Goal: Information Seeking & Learning: Learn about a topic

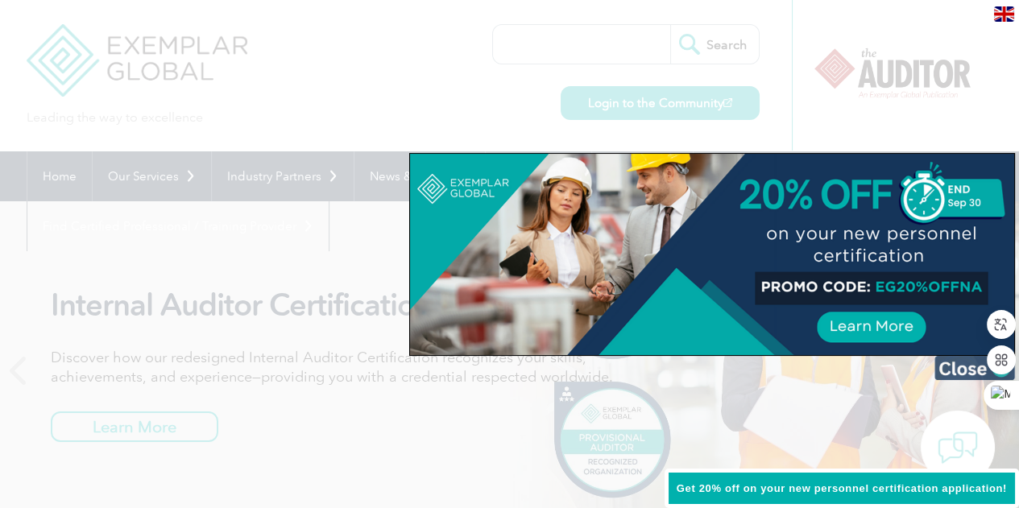
click at [963, 366] on img at bounding box center [974, 368] width 81 height 24
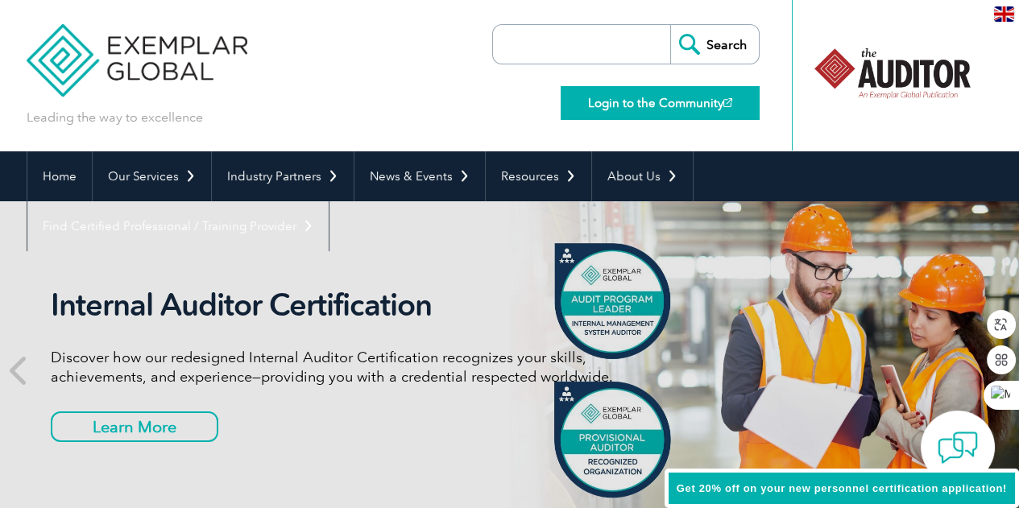
click at [690, 100] on link "Login to the Community" at bounding box center [660, 103] width 199 height 34
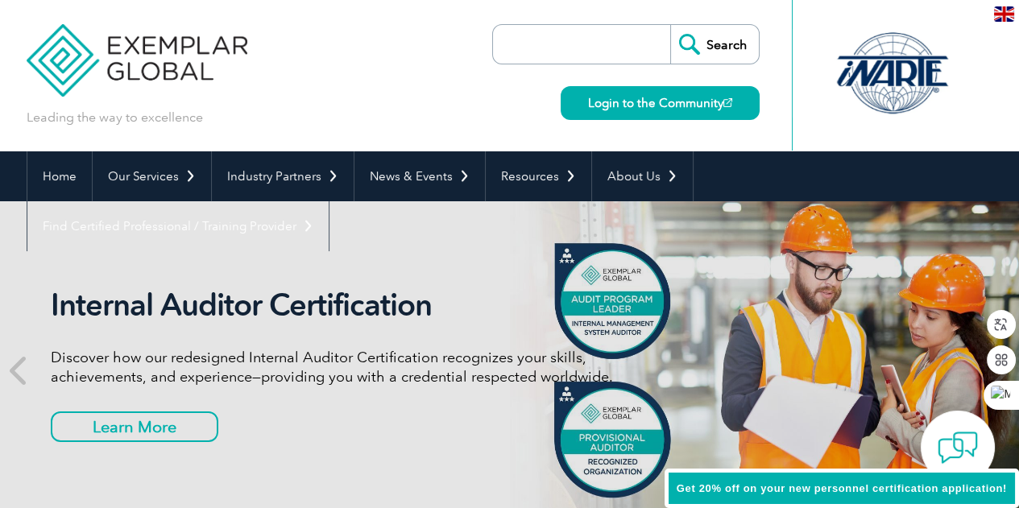
click at [877, 87] on div at bounding box center [892, 73] width 160 height 89
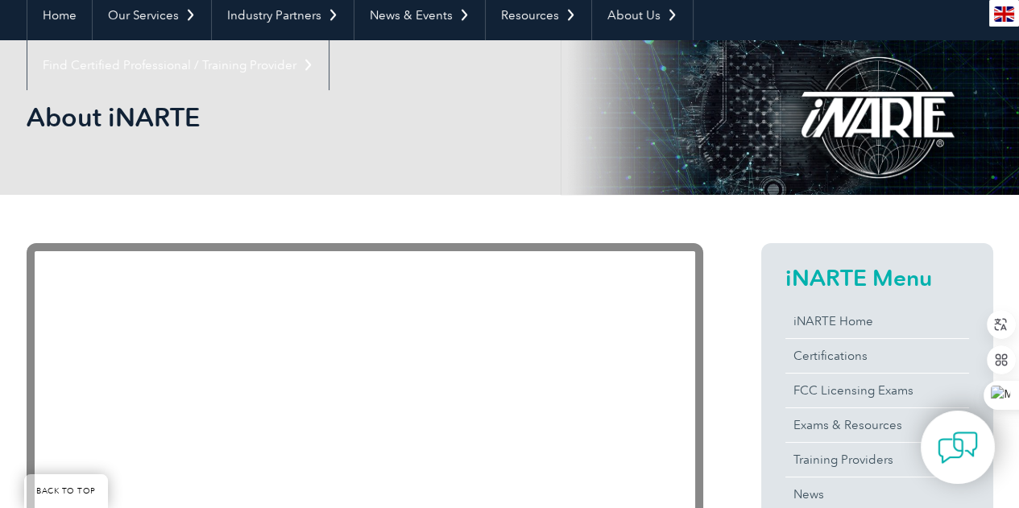
scroll to position [322, 0]
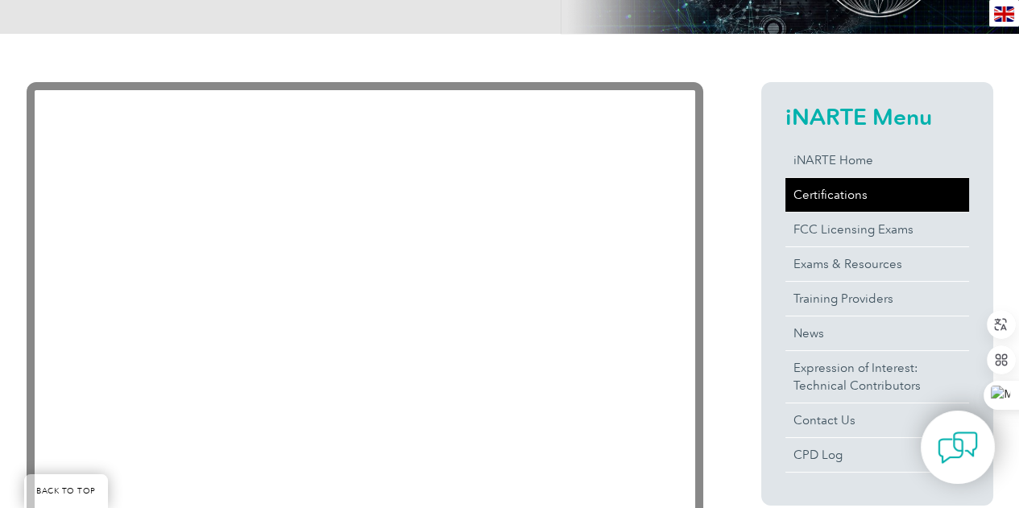
click at [834, 192] on link "Certifications" at bounding box center [877, 195] width 184 height 34
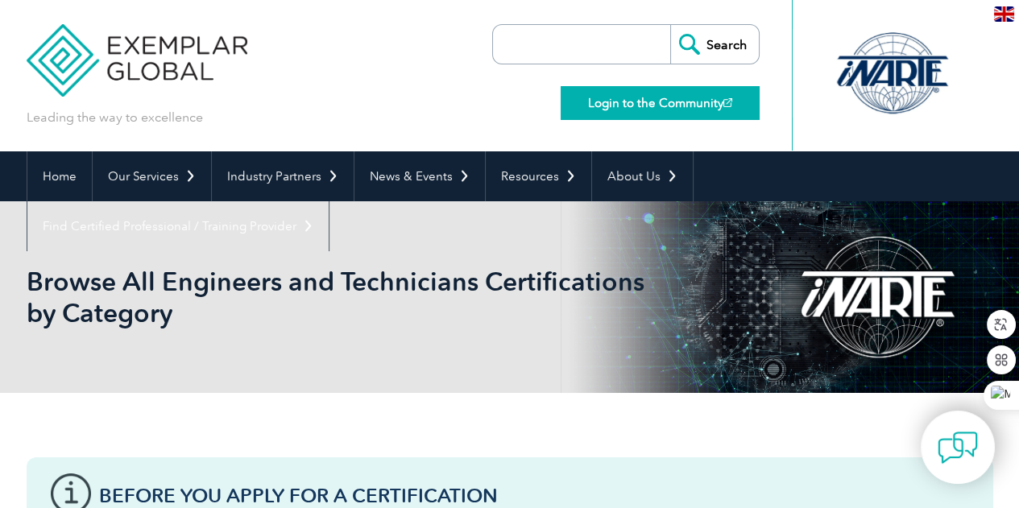
click at [623, 102] on link "Login to the Community" at bounding box center [660, 103] width 199 height 34
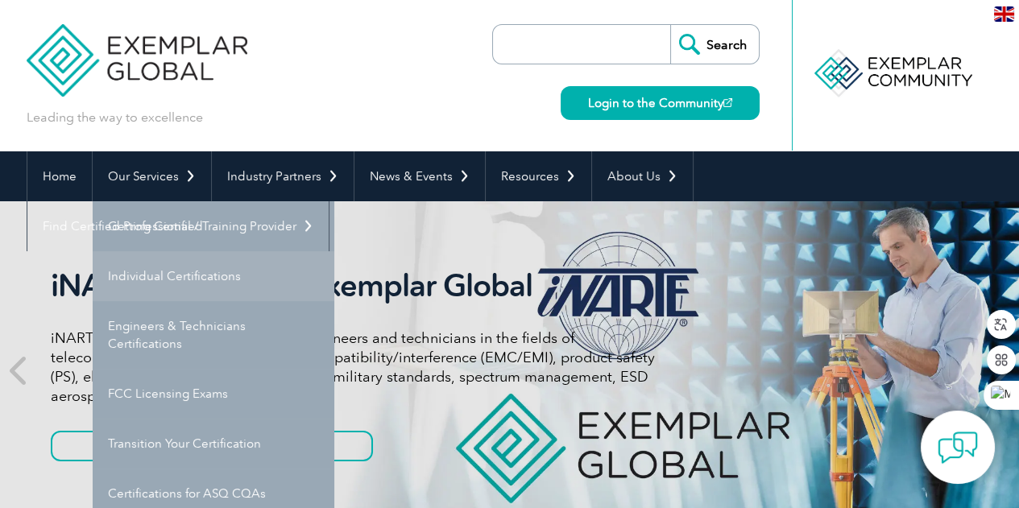
click at [201, 273] on link "Individual Certifications" at bounding box center [214, 276] width 242 height 50
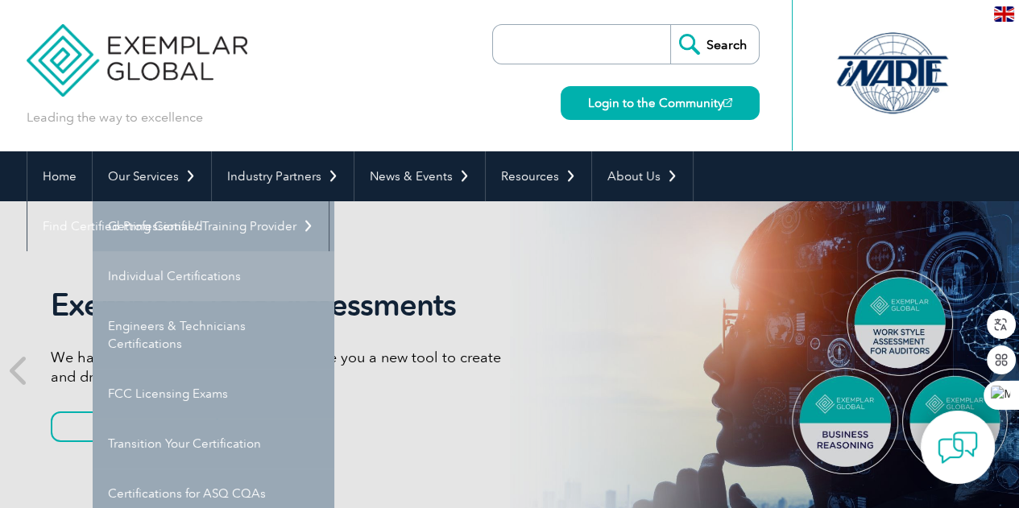
click at [196, 279] on link "Individual Certifications" at bounding box center [214, 276] width 242 height 50
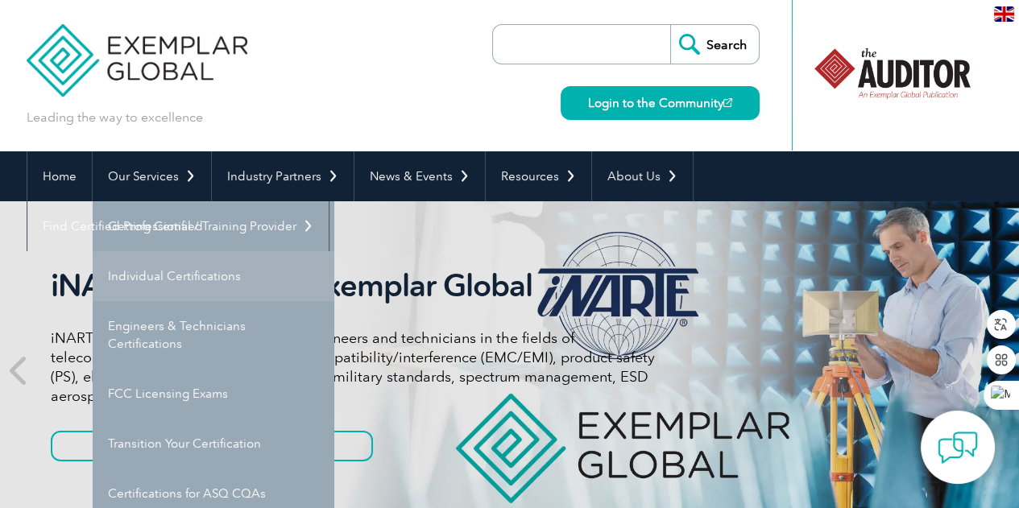
click at [166, 283] on link "Individual Certifications" at bounding box center [214, 276] width 242 height 50
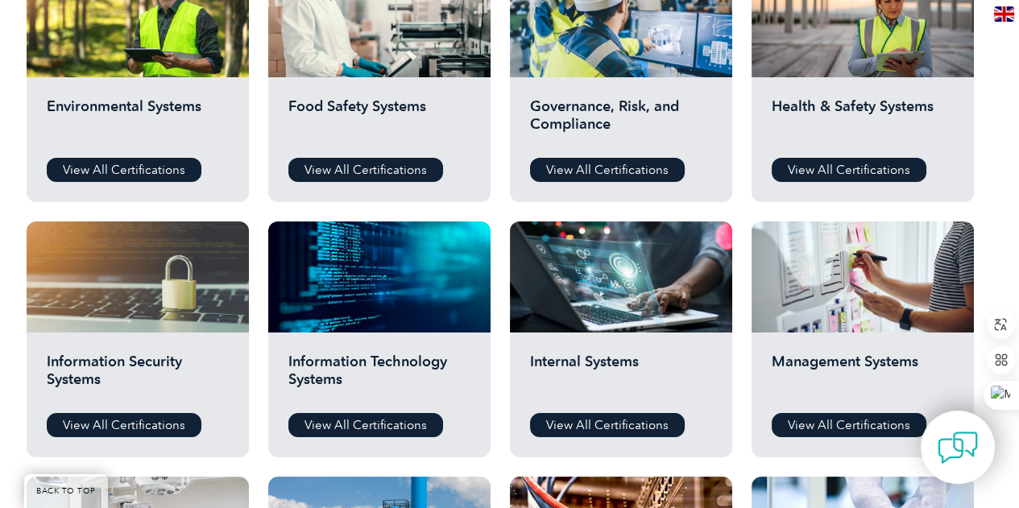
scroll to position [805, 0]
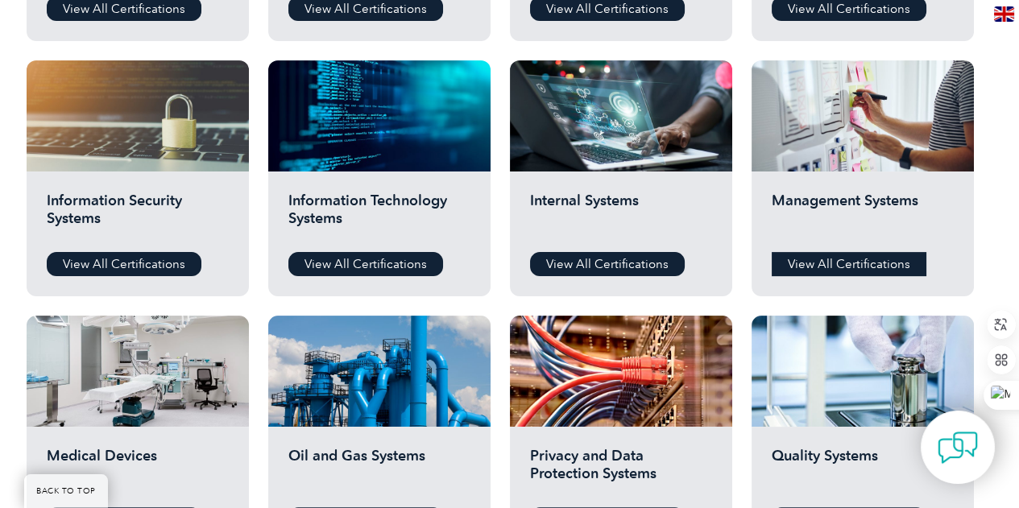
click at [809, 263] on link "View All Certifications" at bounding box center [849, 264] width 155 height 24
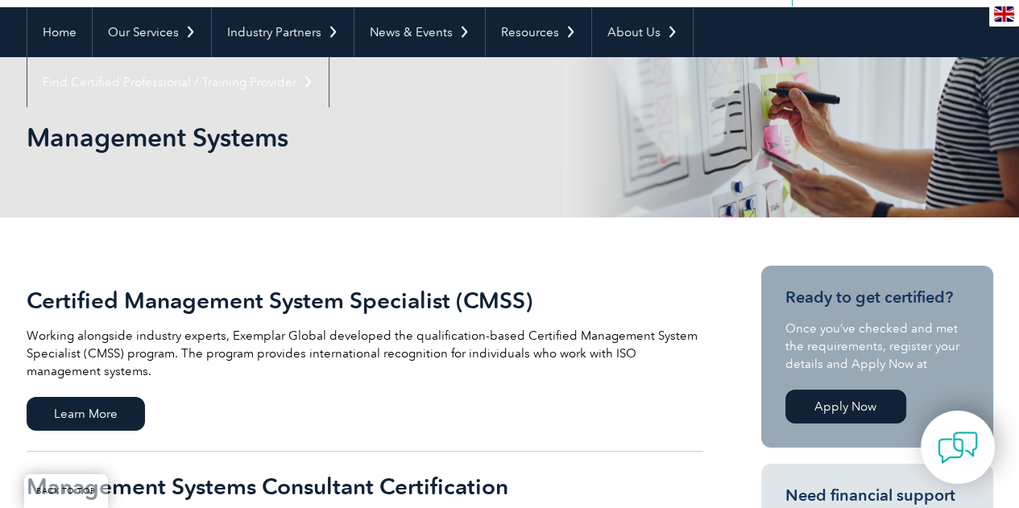
scroll to position [322, 0]
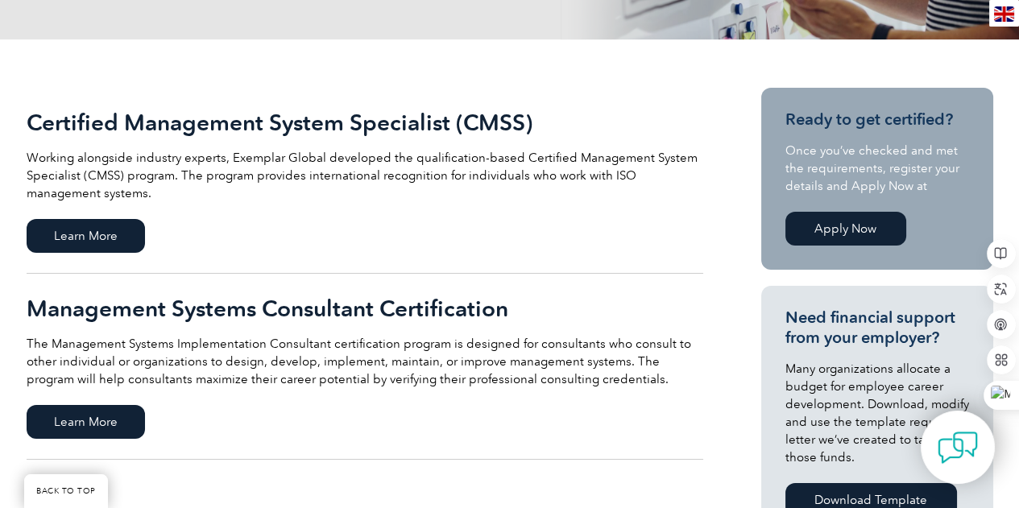
click at [833, 227] on link "Apply Now" at bounding box center [845, 229] width 121 height 34
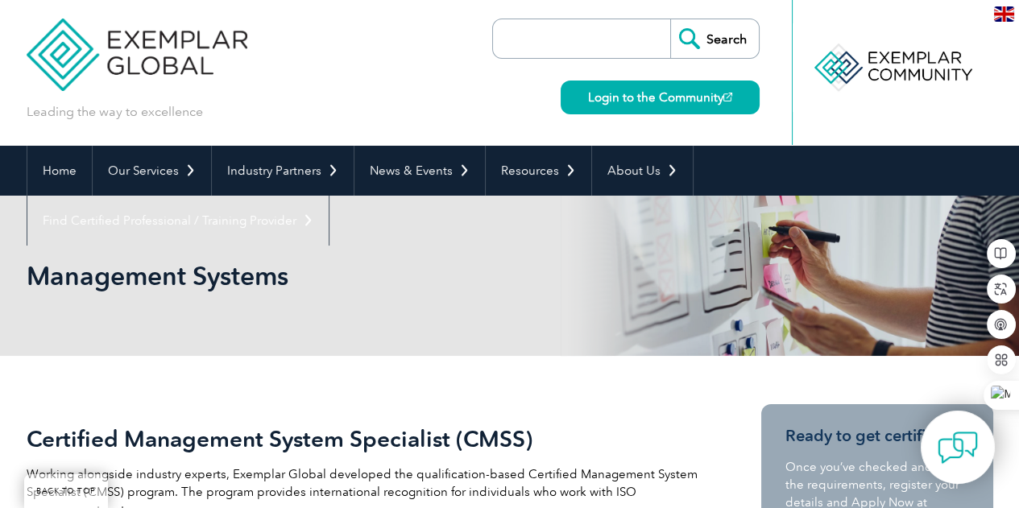
scroll to position [0, 0]
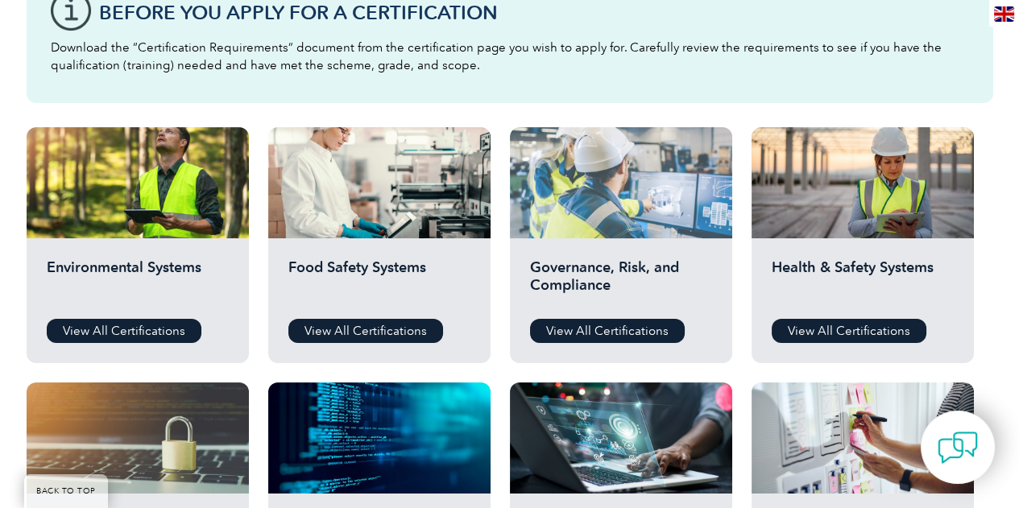
scroll to position [322, 0]
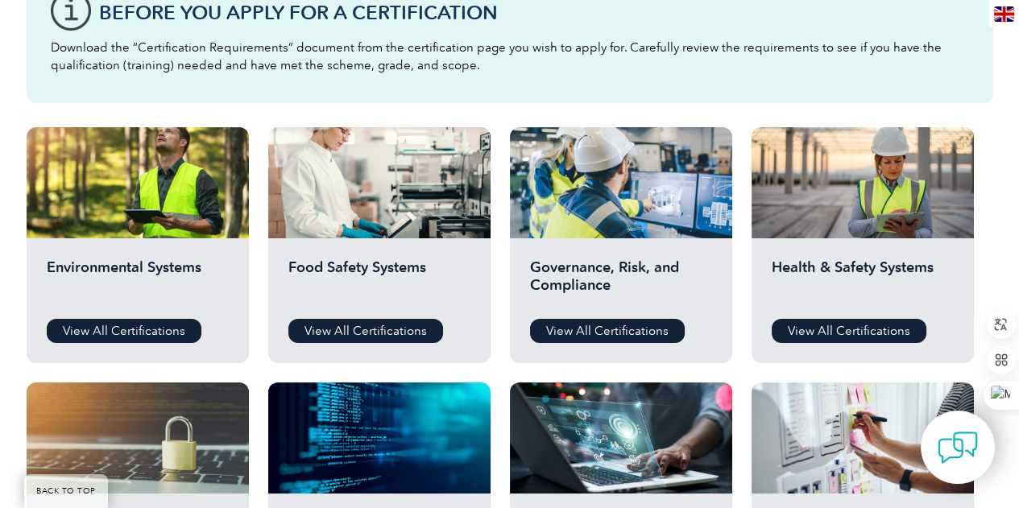
scroll to position [644, 0]
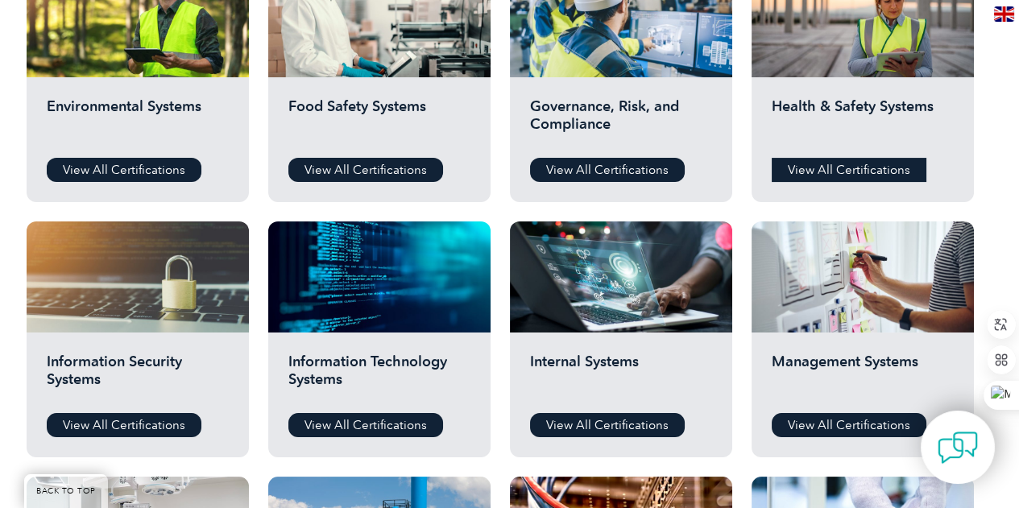
click at [873, 171] on link "View All Certifications" at bounding box center [849, 170] width 155 height 24
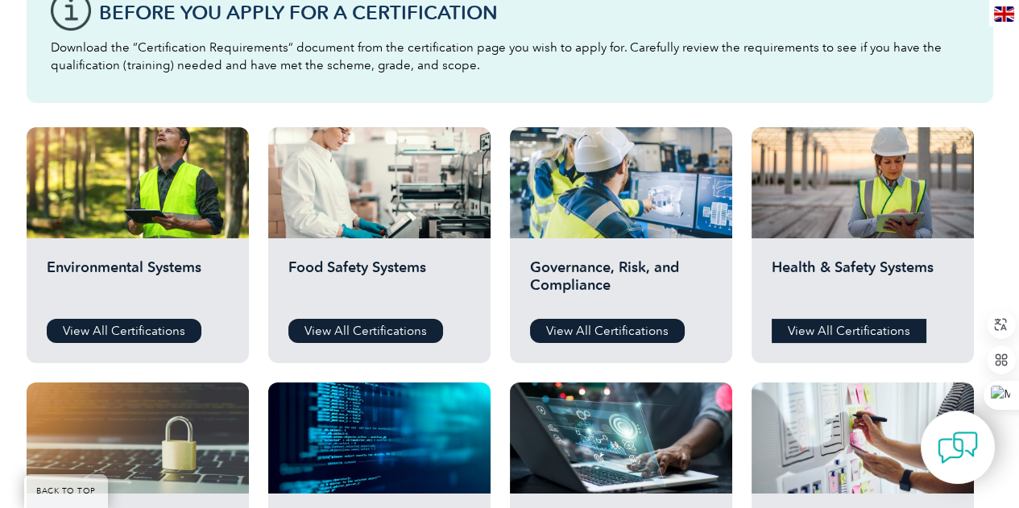
click at [834, 333] on link "View All Certifications" at bounding box center [849, 331] width 155 height 24
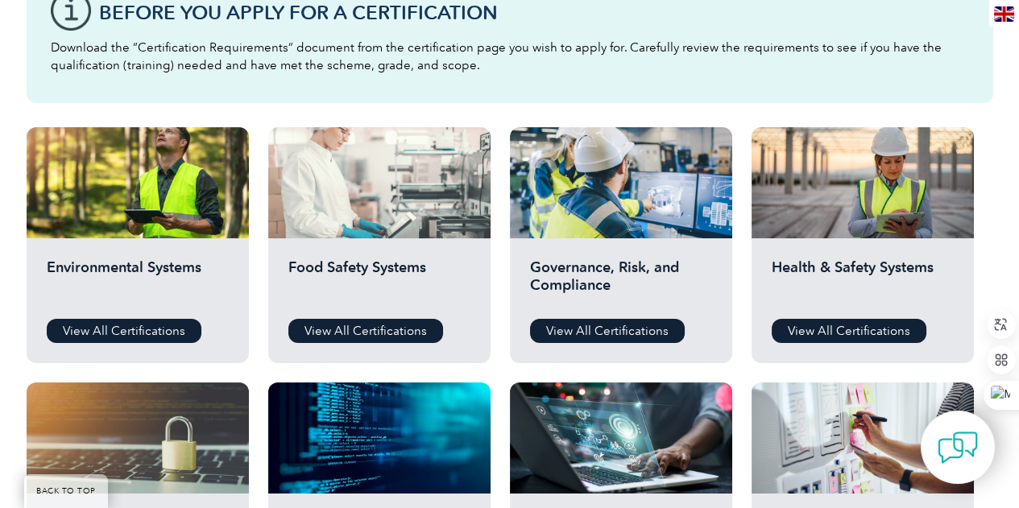
scroll to position [0, 0]
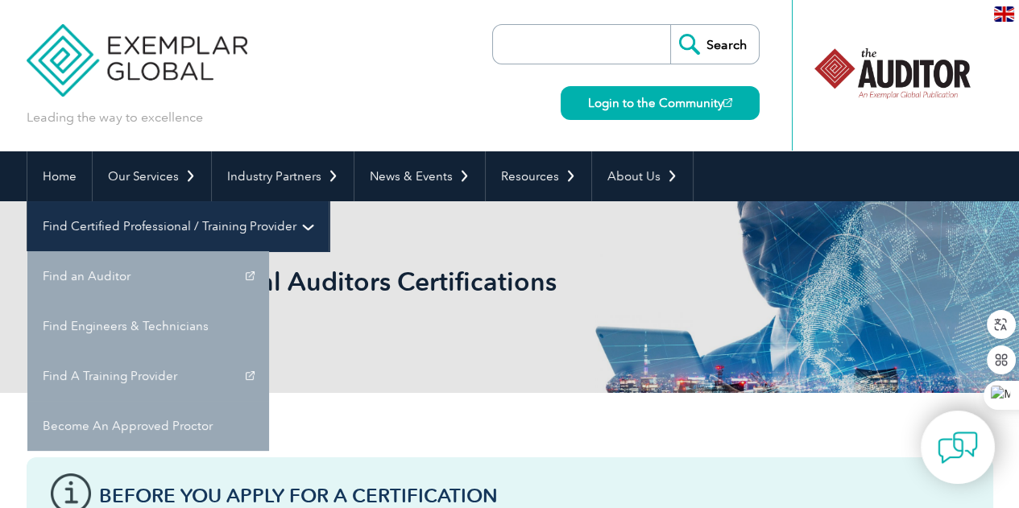
click at [329, 201] on link "Find Certified Professional / Training Provider" at bounding box center [177, 226] width 301 height 50
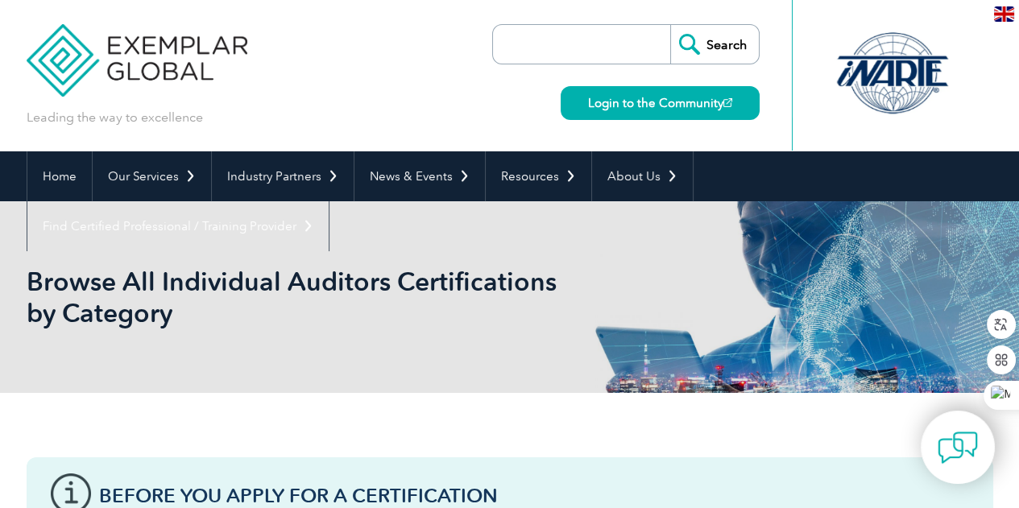
click at [370, 64] on div "Leading the way to excellence Search" at bounding box center [510, 75] width 967 height 151
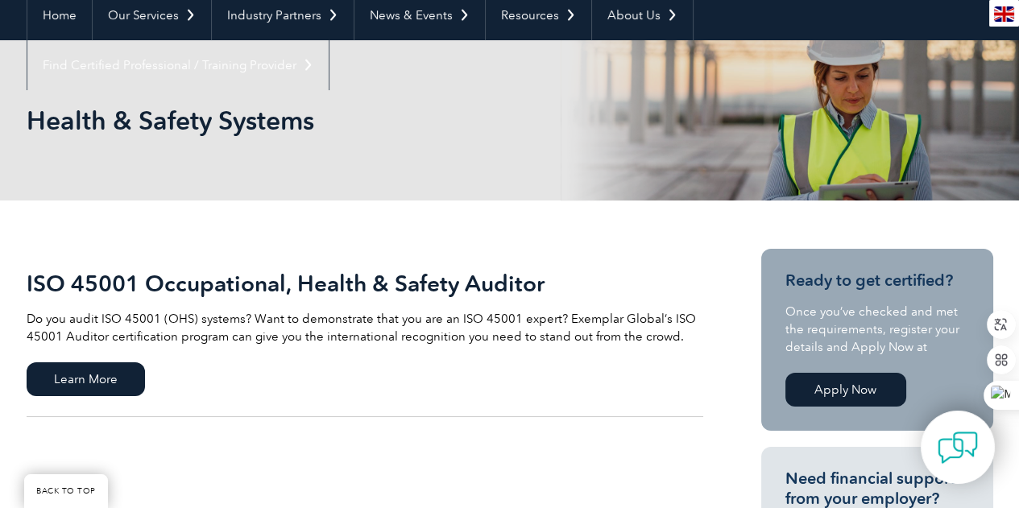
scroll to position [322, 0]
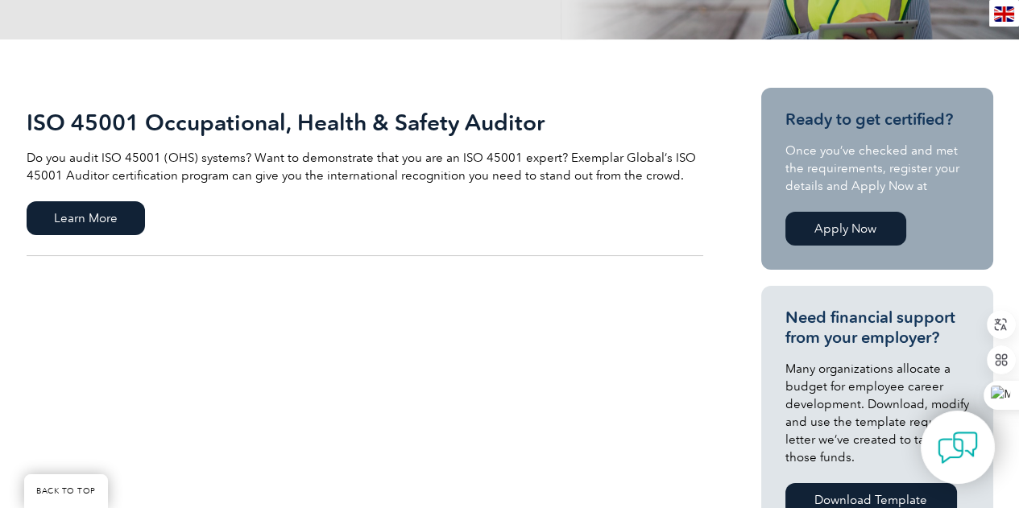
click at [886, 233] on link "Apply Now" at bounding box center [845, 229] width 121 height 34
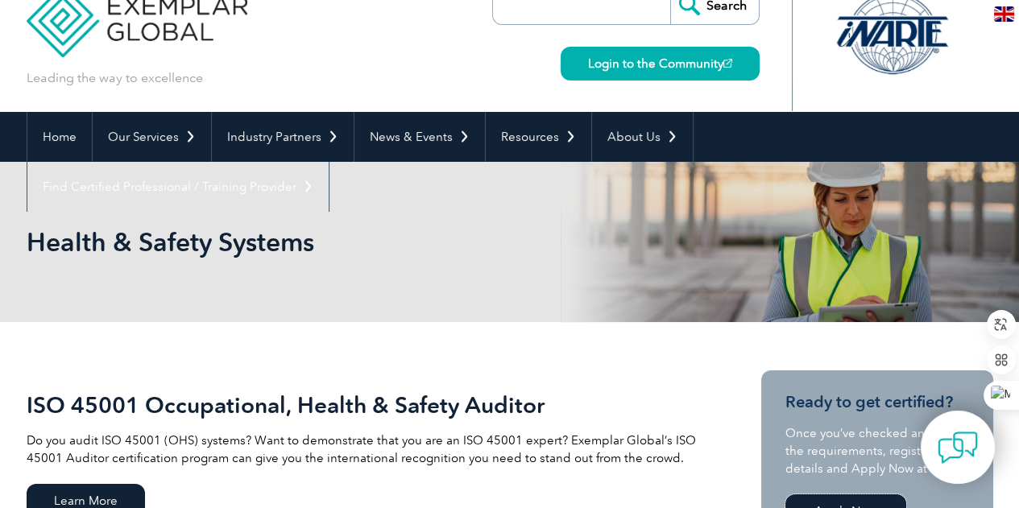
scroll to position [19, 0]
